Goal: Task Accomplishment & Management: Manage account settings

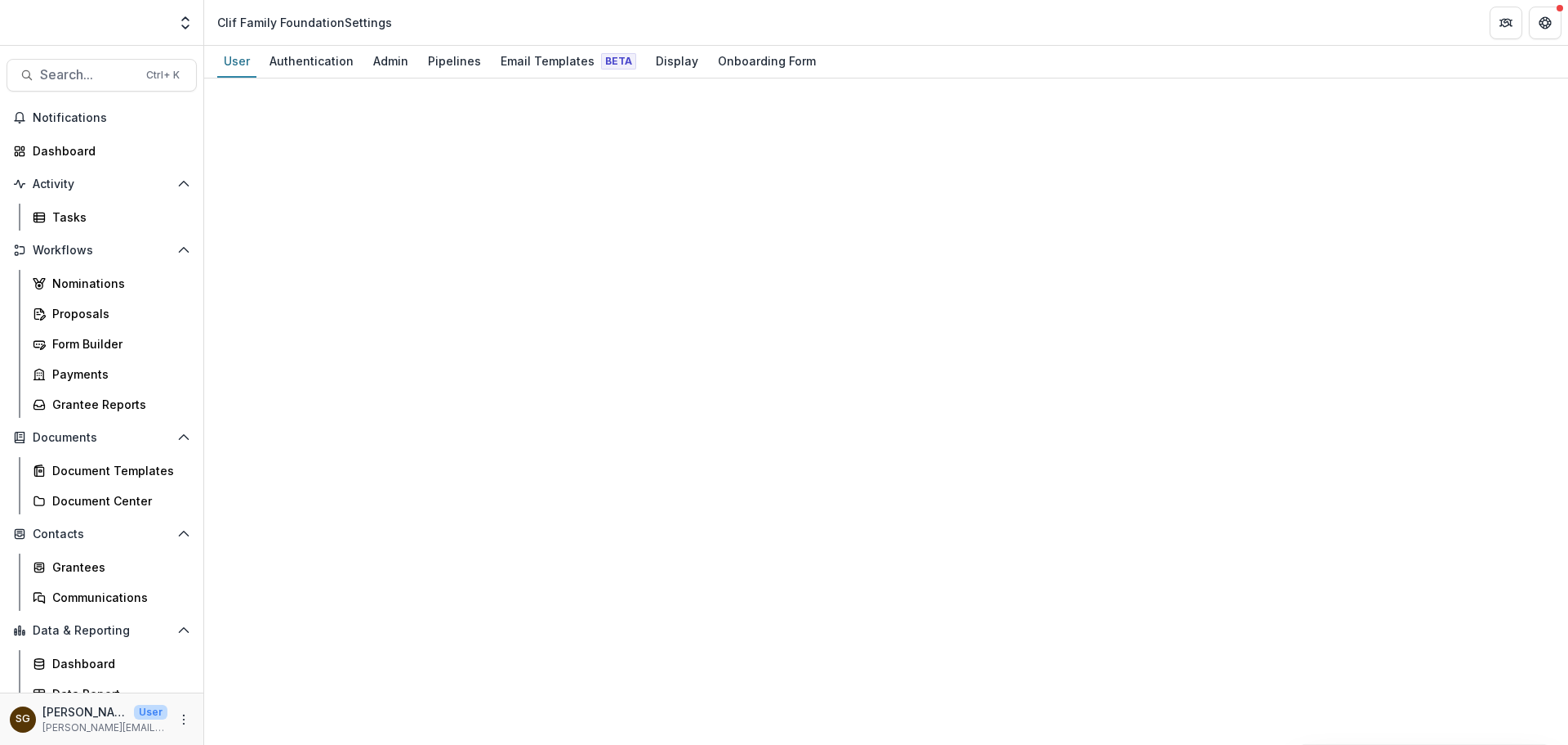
select select "****"
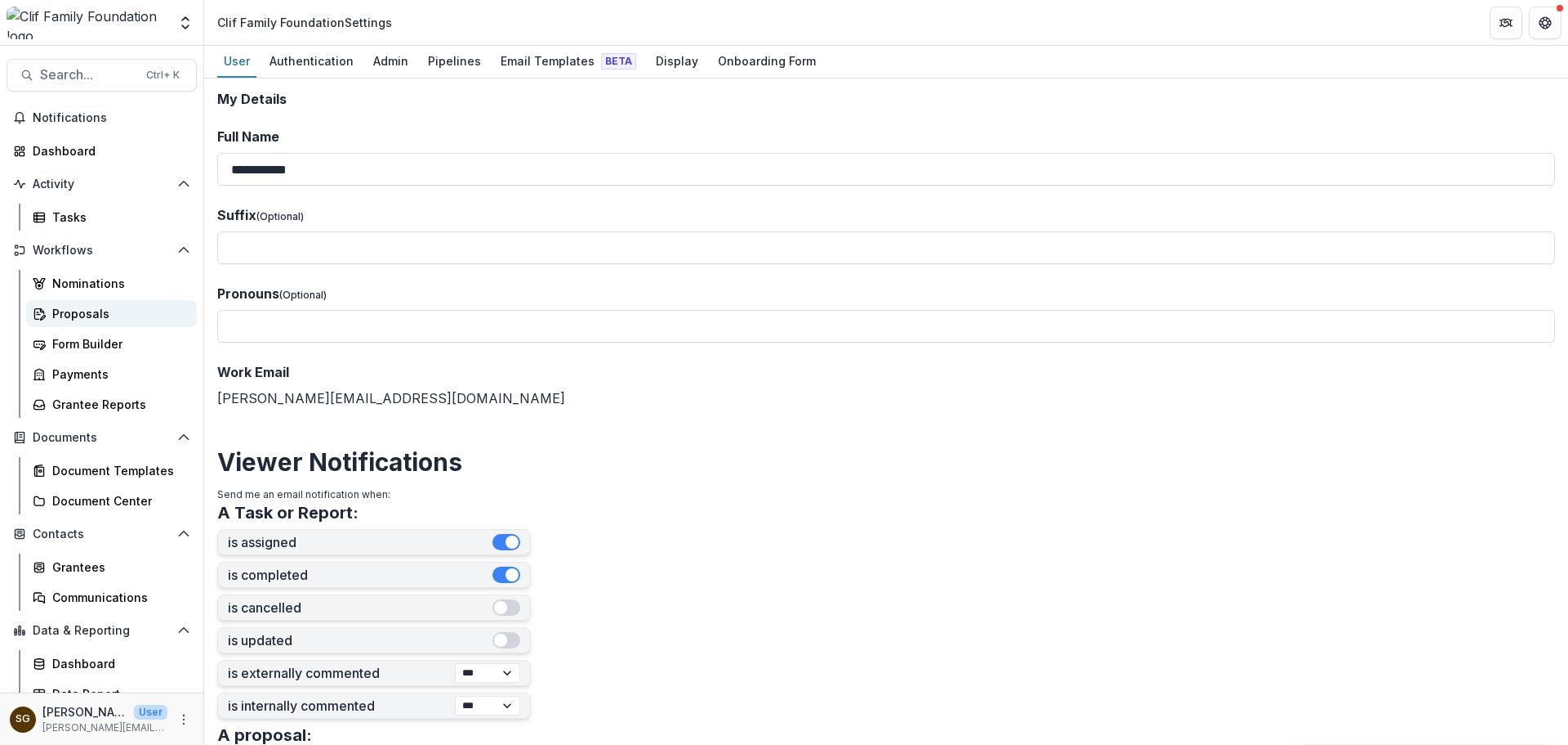
click at [88, 307] on div "Proposals" at bounding box center [118, 313] width 132 height 17
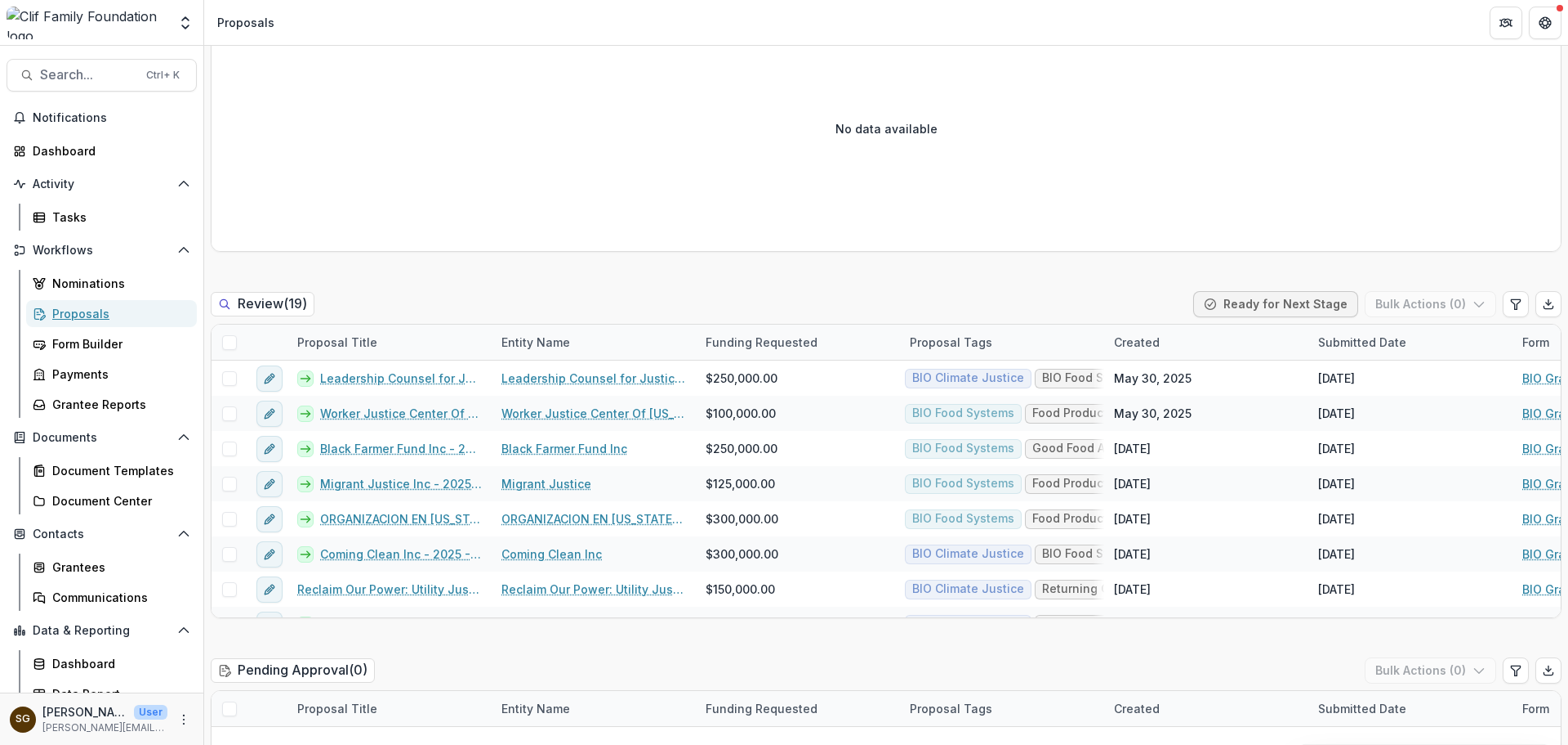
scroll to position [1553, 0]
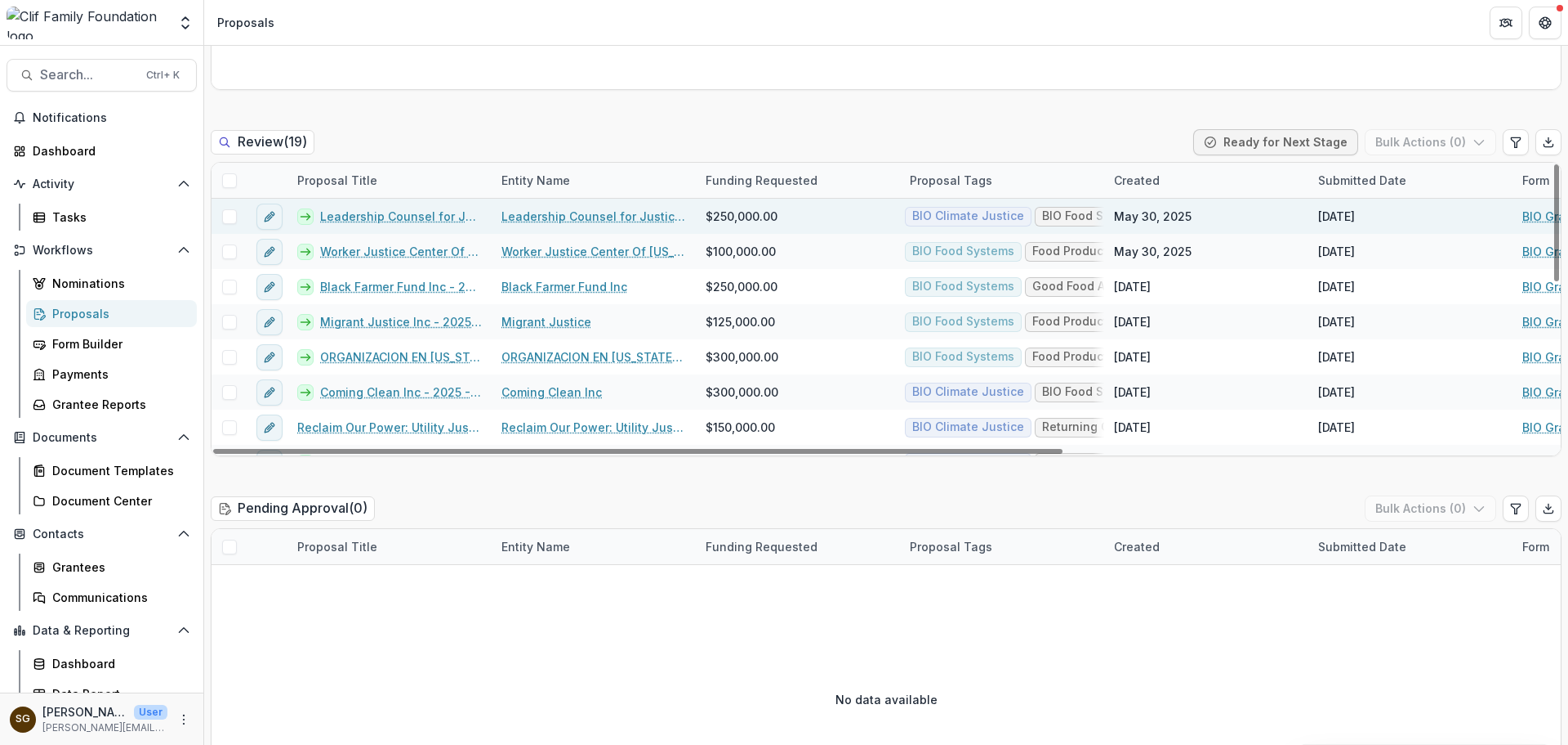
click at [428, 219] on link "Leadership Counsel for Justice and Accountability - 2025 - BIO Grant Application" at bounding box center [401, 216] width 162 height 17
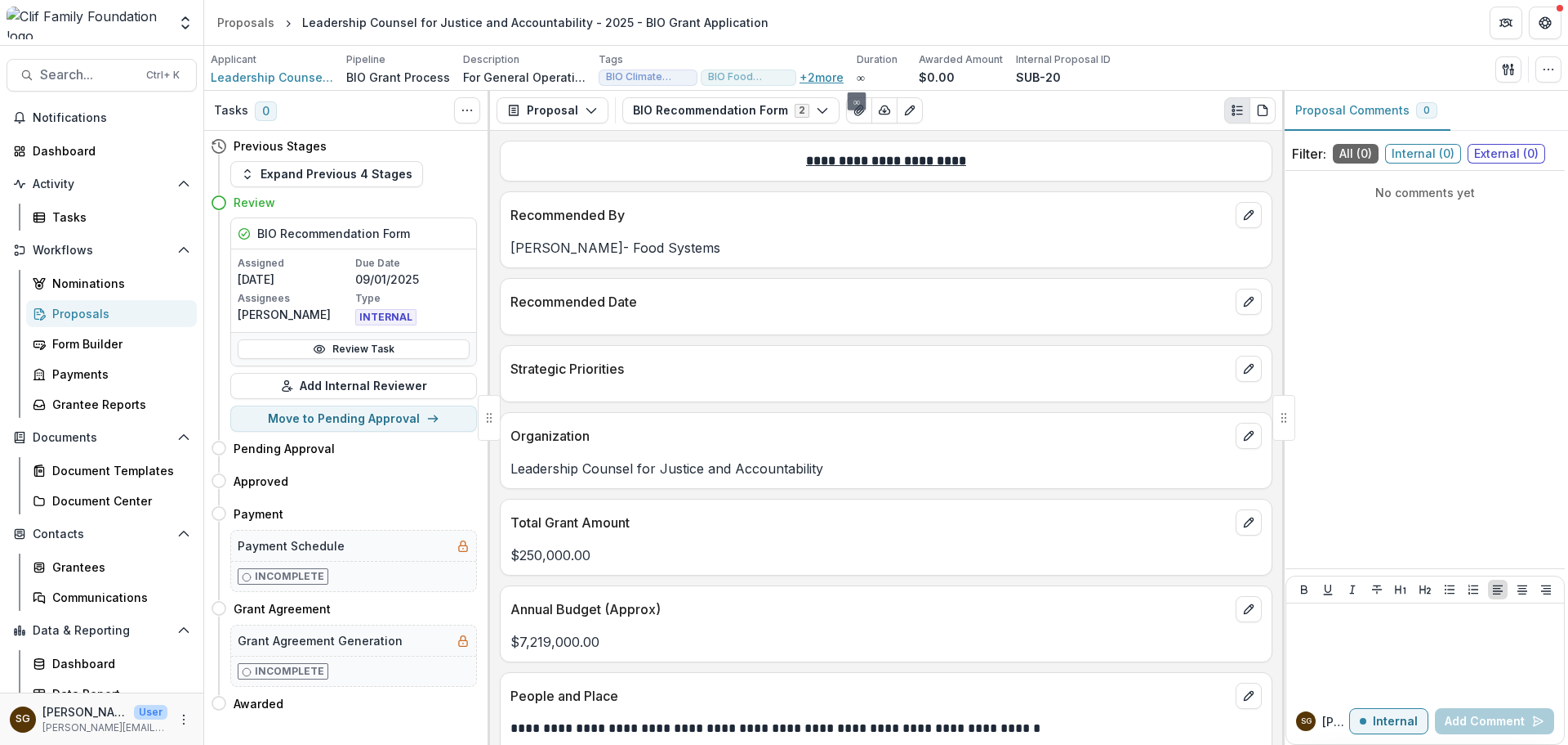
click at [828, 80] on button "+ 2 more" at bounding box center [821, 77] width 45 height 14
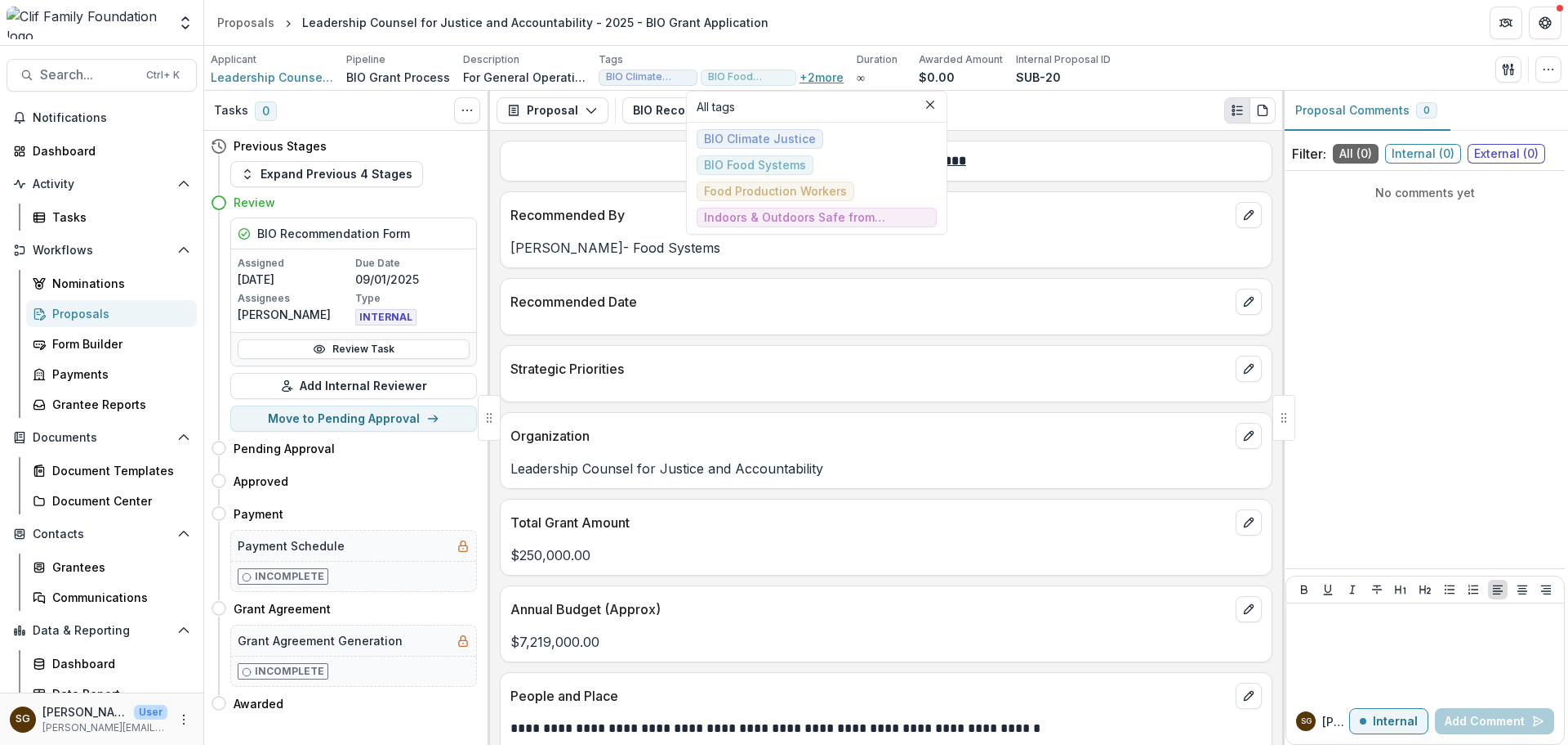
click at [828, 80] on button "+ 2 more" at bounding box center [821, 77] width 45 height 14
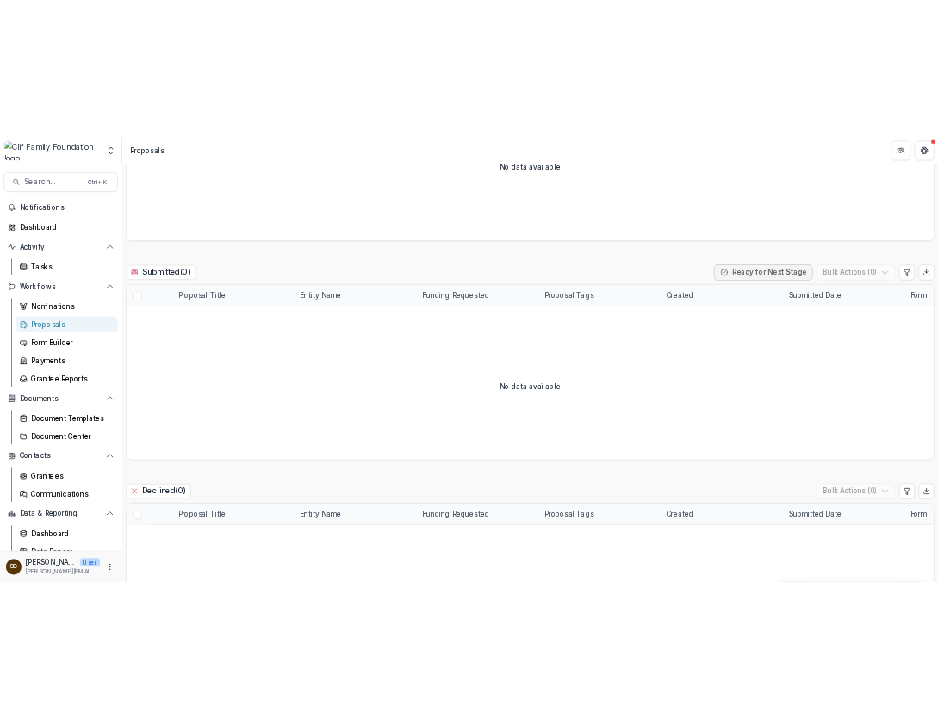
scroll to position [1292, 0]
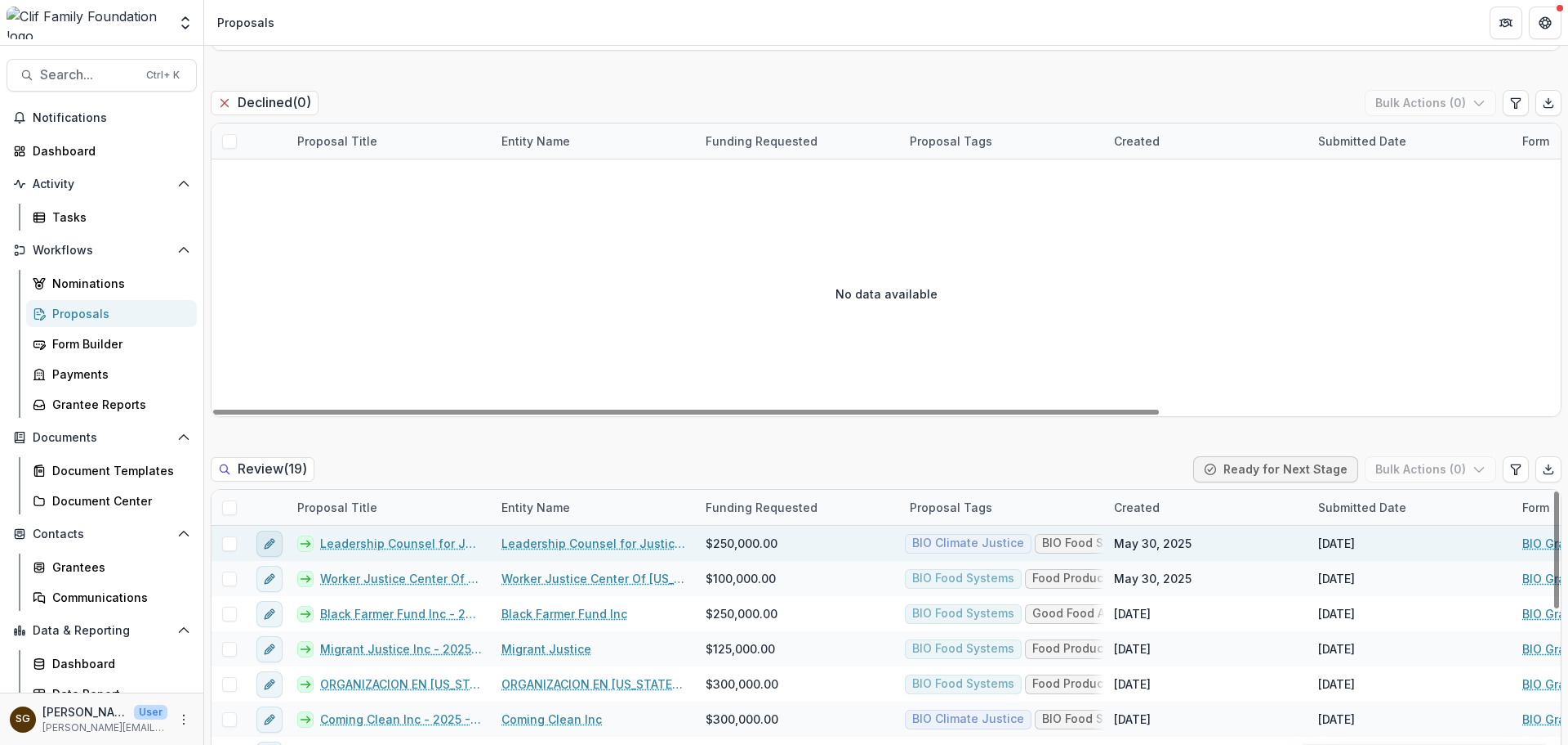
click at [269, 556] on button "edit" at bounding box center [269, 544] width 27 height 27
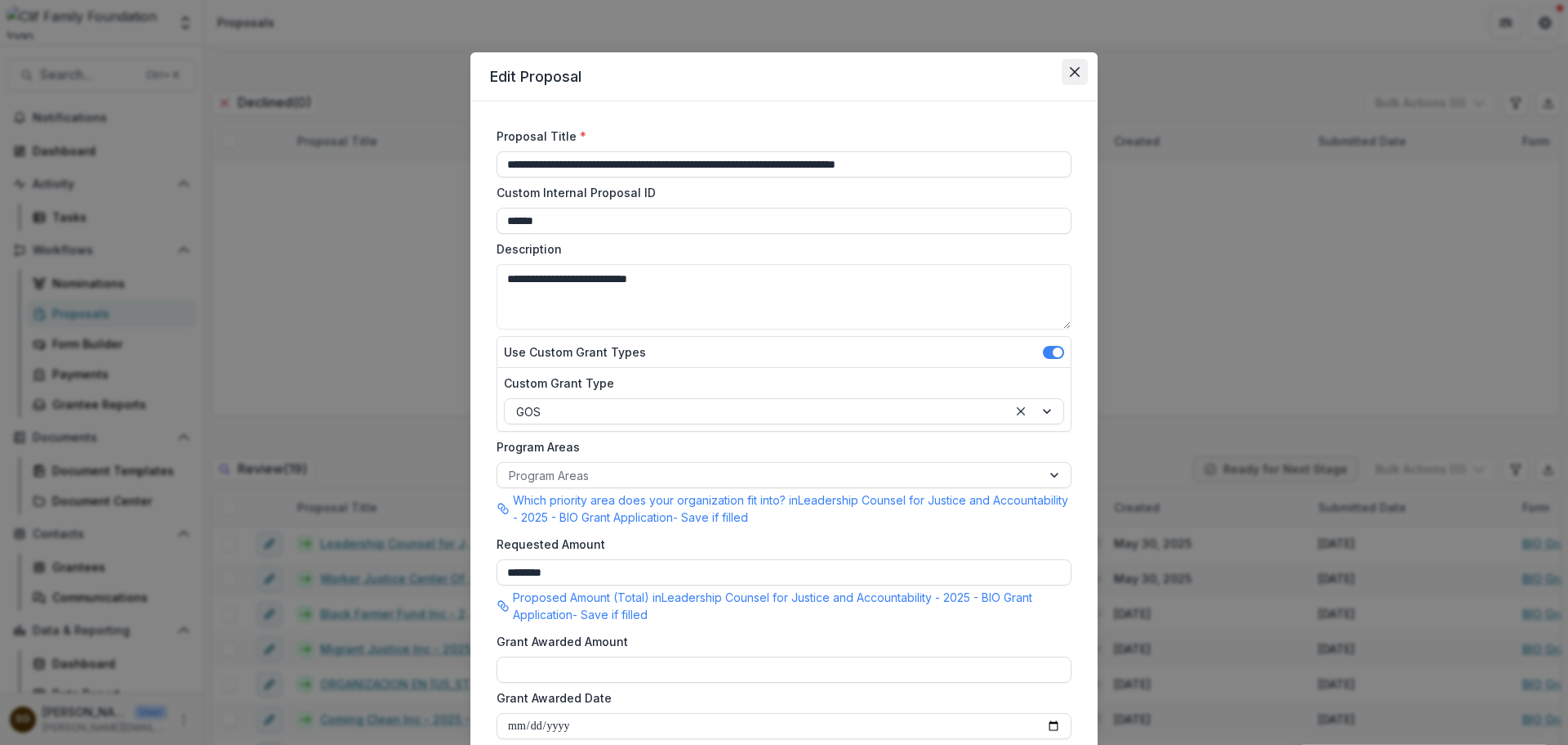
click at [1081, 74] on button "Close" at bounding box center [1076, 72] width 27 height 27
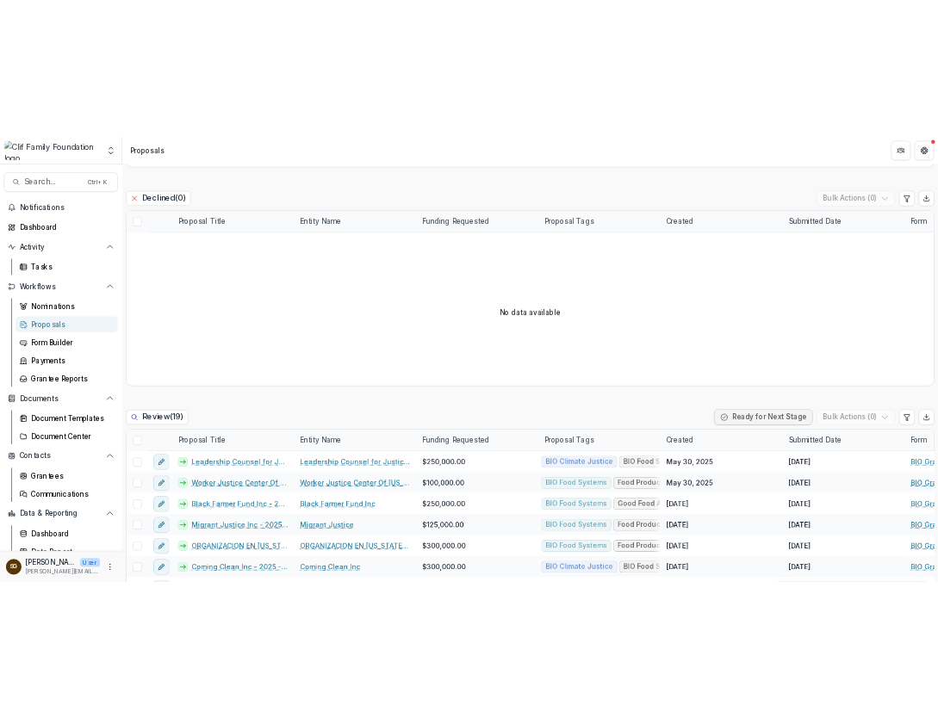
scroll to position [1326, 0]
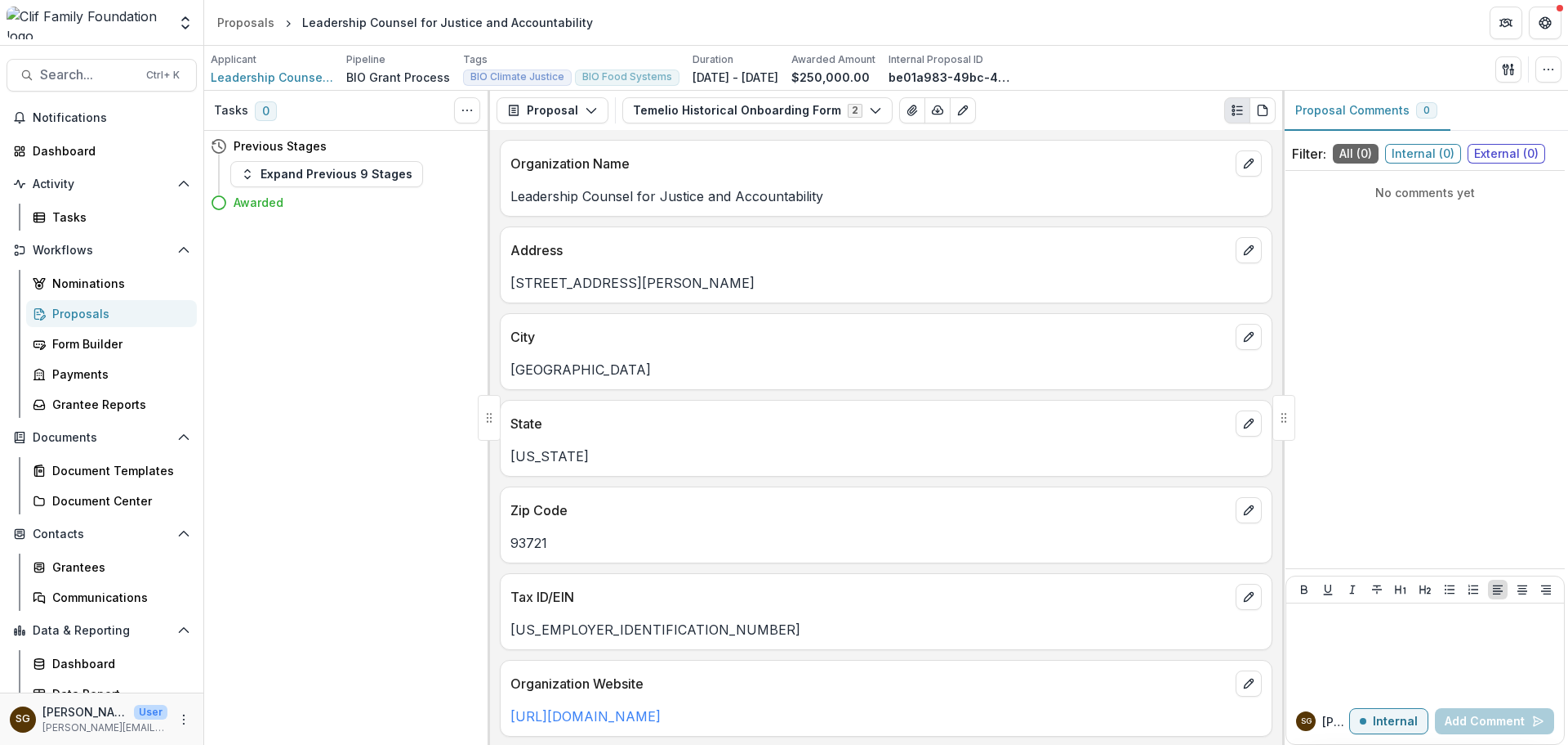
scroll to position [1063, 0]
